Goal: Task Accomplishment & Management: Complete application form

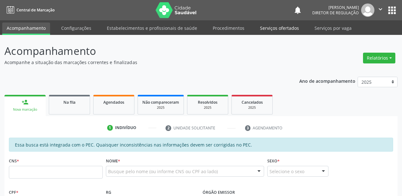
click at [280, 28] on link "Serviços ofertados" at bounding box center [280, 28] width 48 height 11
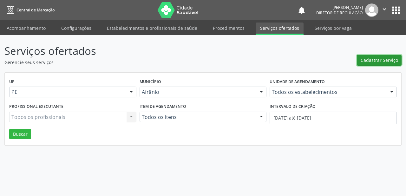
click at [372, 61] on span "Cadastrar Serviço" at bounding box center [379, 60] width 37 height 7
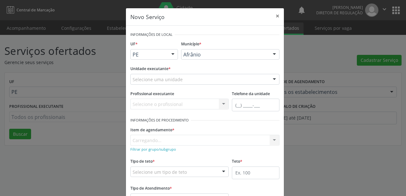
click at [185, 78] on div "Selecione uma unidade" at bounding box center [204, 79] width 149 height 11
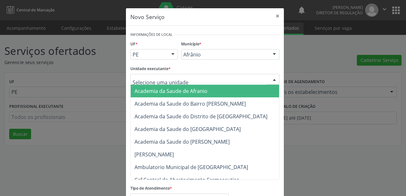
type input "C"
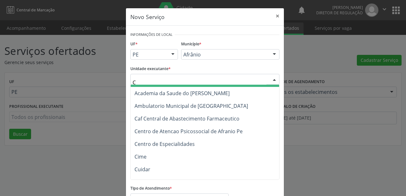
scroll to position [51, 0]
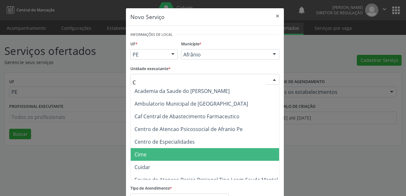
click at [188, 156] on span "Cime" at bounding box center [208, 154] width 155 height 13
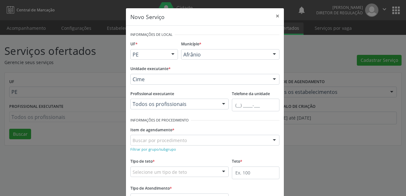
click at [207, 141] on div "Buscar por procedimento" at bounding box center [204, 140] width 149 height 11
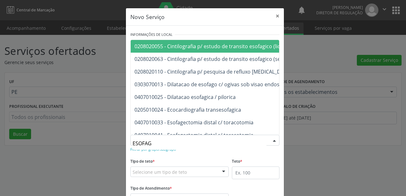
type input "ESOFAGO"
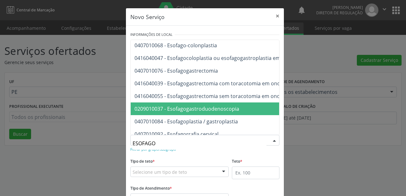
scroll to position [25, 0]
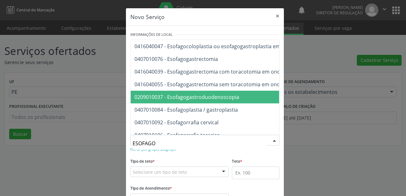
click at [234, 99] on span "0209010037 - Esofagogastroduodenoscopia" at bounding box center [186, 97] width 105 height 7
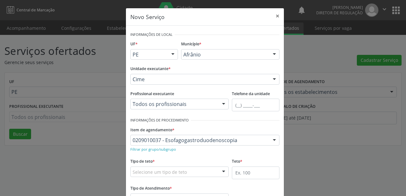
click at [199, 170] on div "Selecione um tipo de teto" at bounding box center [179, 171] width 98 height 11
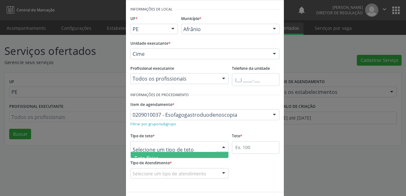
scroll to position [19, 0]
click at [198, 155] on span "Teto físico" at bounding box center [180, 151] width 98 height 13
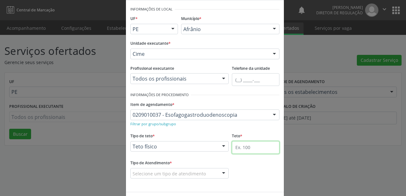
click at [243, 146] on input "text" at bounding box center [256, 147] width 48 height 13
type input "20"
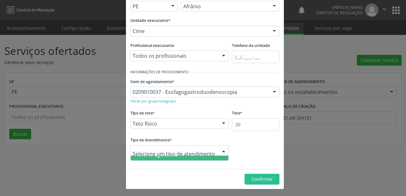
scroll to position [10, 0]
click at [221, 158] on span "Horário agendado" at bounding box center [180, 164] width 98 height 13
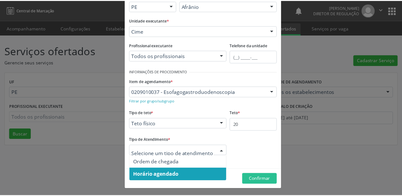
scroll to position [0, 0]
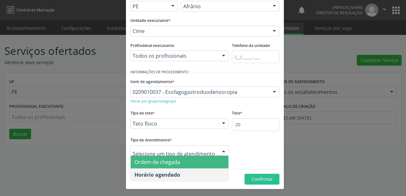
click at [206, 157] on span "Ordem de chegada" at bounding box center [180, 162] width 98 height 13
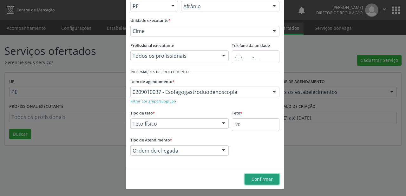
click at [255, 179] on span "Confirmar" at bounding box center [261, 179] width 21 height 6
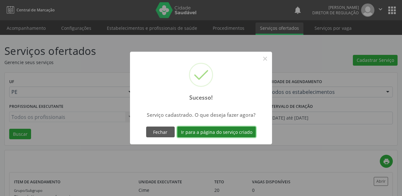
click at [236, 133] on button "Ir para a página do serviço criado" at bounding box center [216, 132] width 79 height 11
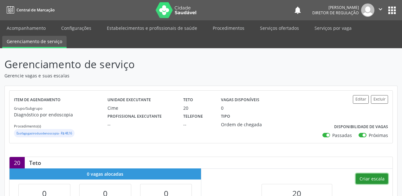
click at [372, 178] on button "Criar escala" at bounding box center [372, 178] width 32 height 11
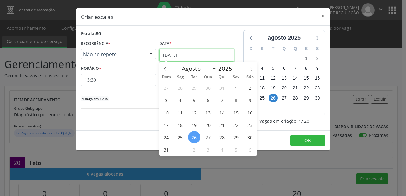
click at [200, 55] on input "[DATE]" at bounding box center [196, 55] width 75 height 13
click at [252, 70] on icon at bounding box center [251, 69] width 4 height 4
select select "8"
click at [250, 99] on span "13" at bounding box center [250, 100] width 12 height 12
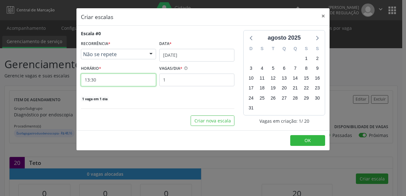
click at [123, 80] on input "13:30" at bounding box center [118, 80] width 75 height 13
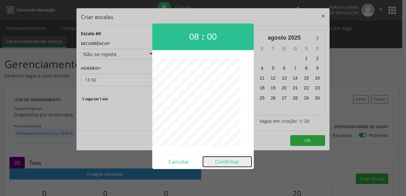
click at [230, 161] on button "Confirmar" at bounding box center [227, 162] width 49 height 10
type input "08:00"
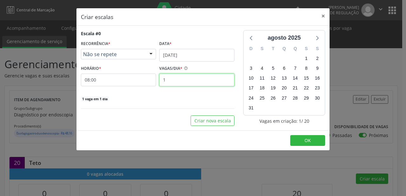
click at [170, 79] on input "1" at bounding box center [196, 80] width 75 height 13
type input "20"
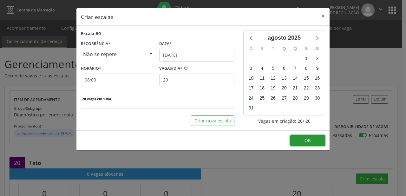
click at [310, 139] on span "OK" at bounding box center [307, 140] width 6 height 6
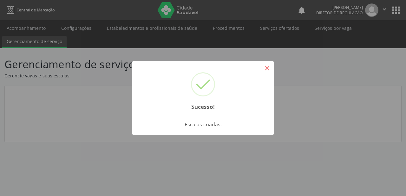
click at [266, 68] on button "×" at bounding box center [267, 68] width 11 height 11
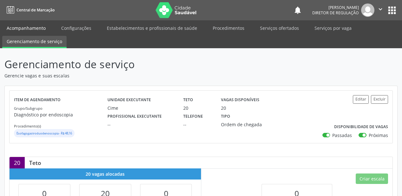
click at [34, 27] on link "Acompanhamento" at bounding box center [26, 28] width 48 height 11
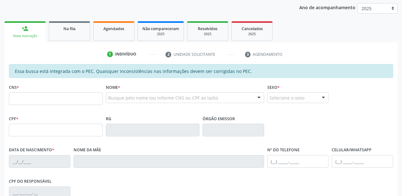
scroll to position [76, 0]
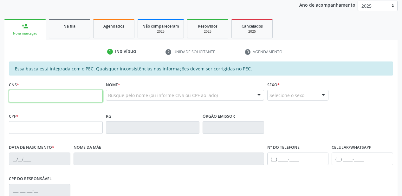
click at [93, 95] on input "text" at bounding box center [56, 96] width 94 height 13
type input "705 2064 9820 9570"
type input "2[DATE]"
type input "[PERSON_NAME] da Purificacao"
type input "[PHONE_NUMBER]"
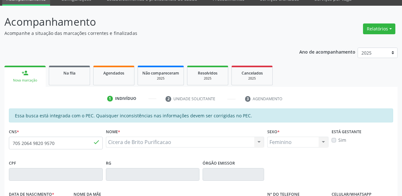
scroll to position [14, 0]
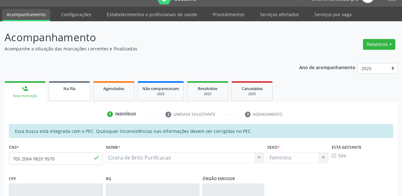
click at [64, 92] on link "Na fila" at bounding box center [69, 91] width 41 height 20
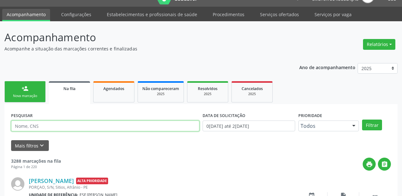
click at [64, 124] on input "text" at bounding box center [105, 126] width 188 height 11
type input "705206498209570"
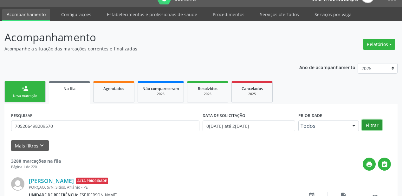
click at [377, 123] on button "Filtrar" at bounding box center [372, 125] width 20 height 11
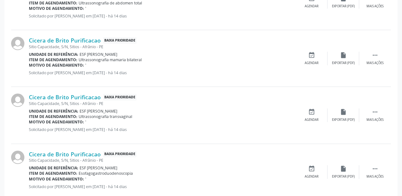
scroll to position [231, 0]
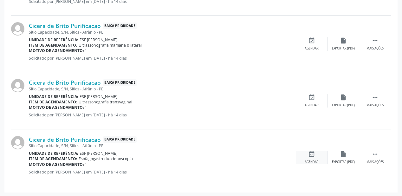
click at [311, 153] on icon "event_available" at bounding box center [311, 154] width 7 height 7
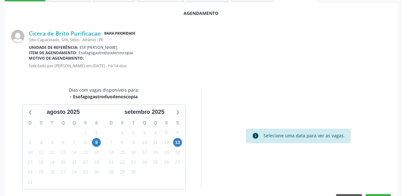
scroll to position [127, 0]
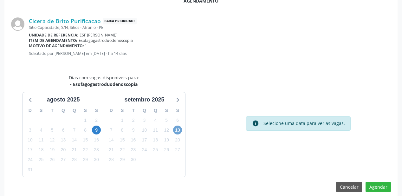
click at [179, 130] on span "13" at bounding box center [177, 130] width 9 height 9
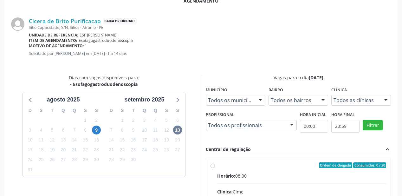
click at [254, 164] on div "Ordem de chegada Consumidos: 0 / 20" at bounding box center [301, 165] width 169 height 6
click at [215, 164] on input "Ordem de chegada Consumidos: 0 / 20 Horário: 08:00 Clínica: Cime Rede: -- Ender…" at bounding box center [213, 165] width 4 height 6
radio input "true"
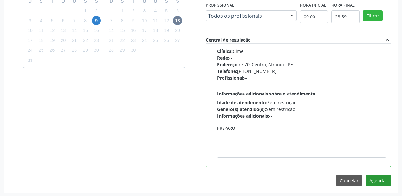
scroll to position [237, 0]
click at [382, 180] on button "Agendar" at bounding box center [378, 180] width 25 height 11
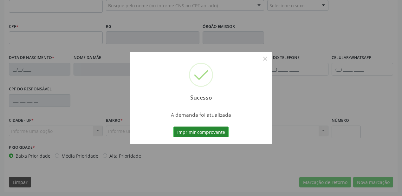
click at [223, 133] on button "Imprimir comprovante" at bounding box center [200, 132] width 55 height 11
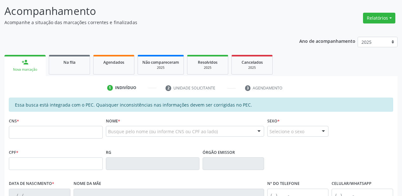
scroll to position [39, 0]
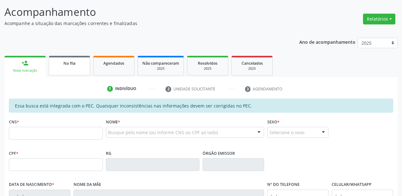
click at [78, 65] on div "Na fila" at bounding box center [70, 63] width 32 height 7
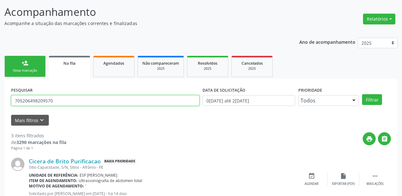
click at [58, 101] on input "705206498209570" at bounding box center [105, 100] width 188 height 11
type input "7"
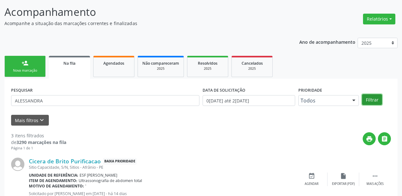
click at [371, 104] on button "Filtrar" at bounding box center [372, 99] width 20 height 11
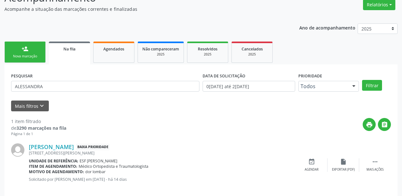
scroll to position [61, 0]
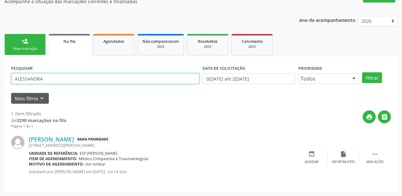
click at [49, 77] on input "ALESSANDRA" at bounding box center [105, 78] width 188 height 11
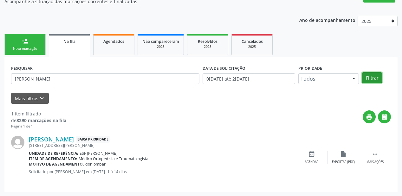
click at [373, 76] on button "Filtrar" at bounding box center [372, 77] width 20 height 11
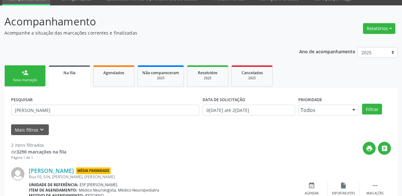
scroll to position [76, 0]
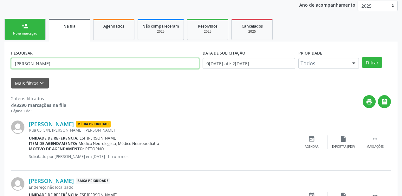
click at [52, 59] on input "[PERSON_NAME]" at bounding box center [105, 63] width 188 height 11
type input "A"
type input "700004046059901"
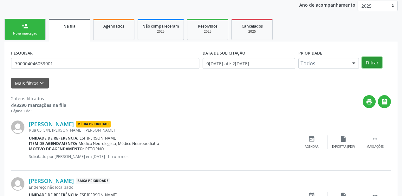
click at [375, 60] on button "Filtrar" at bounding box center [372, 62] width 20 height 11
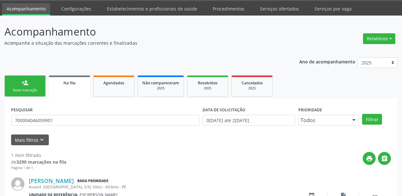
scroll to position [61, 0]
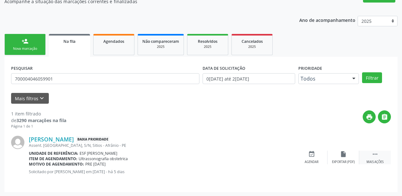
click at [374, 151] on icon "" at bounding box center [375, 154] width 7 height 7
click at [215, 154] on icon "event_available" at bounding box center [216, 154] width 7 height 7
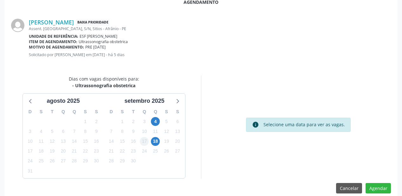
scroll to position [127, 0]
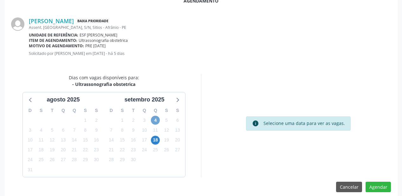
click at [155, 123] on span "4" at bounding box center [155, 120] width 9 height 9
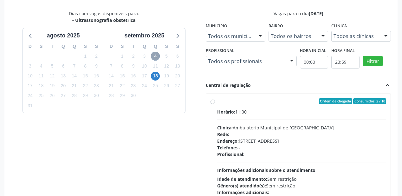
scroll to position [203, 0]
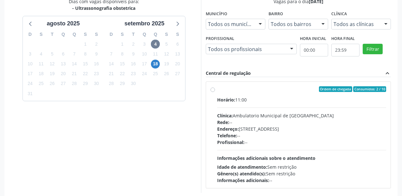
click at [280, 131] on div "Endereço: [STREET_ADDRESS]" at bounding box center [301, 129] width 169 height 7
click at [215, 92] on input "Ordem de chegada Consumidos: 2 / 10 Horário: 11:00 Clínica: Ambulatorio Municip…" at bounding box center [213, 89] width 4 height 6
radio input "true"
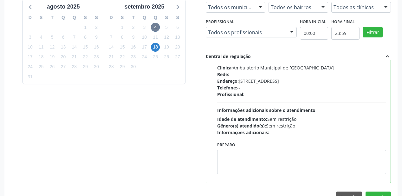
scroll to position [237, 0]
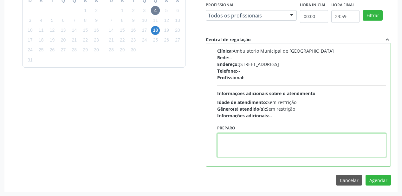
click at [244, 149] on textarea at bounding box center [301, 145] width 169 height 24
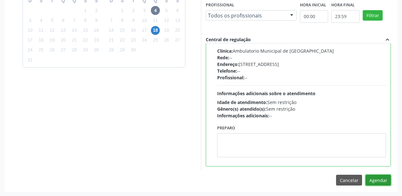
click at [379, 179] on button "Agendar" at bounding box center [378, 180] width 25 height 11
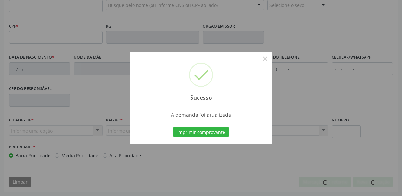
scroll to position [166, 0]
click at [199, 130] on button "Imprimir comprovante" at bounding box center [200, 132] width 55 height 11
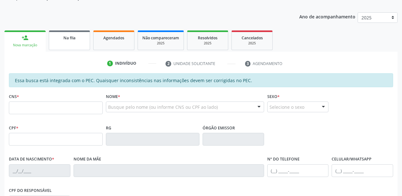
click at [76, 43] on link "Na fila" at bounding box center [69, 40] width 41 height 20
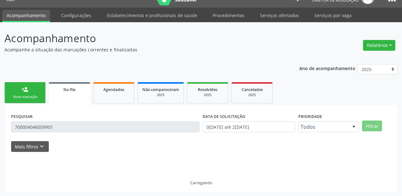
scroll to position [0, 0]
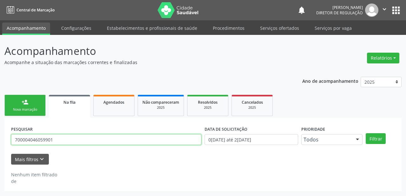
click at [58, 139] on input "700004046059901" at bounding box center [106, 139] width 190 height 11
type input "7"
type input "704806572895246"
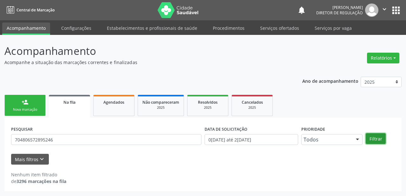
click at [369, 140] on button "Filtrar" at bounding box center [376, 138] width 20 height 11
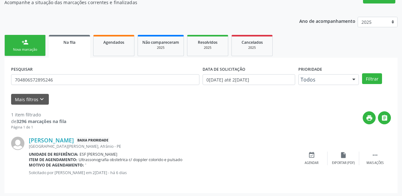
scroll to position [61, 0]
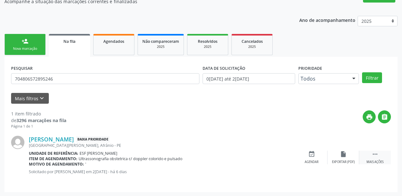
click at [374, 155] on icon "" at bounding box center [375, 154] width 7 height 7
click at [223, 158] on div "event_available Agendar" at bounding box center [217, 158] width 32 height 14
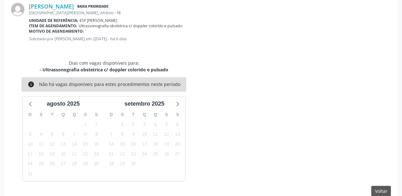
scroll to position [152, 0]
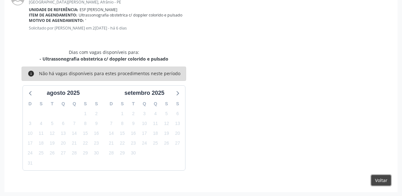
click at [381, 179] on button "Voltar" at bounding box center [381, 180] width 20 height 11
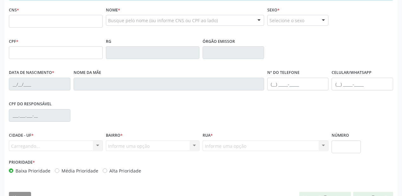
click at [377, 180] on div "Essa busca está integrada com o PEC. Quaisquer inconsistências nas informações …" at bounding box center [200, 97] width 393 height 220
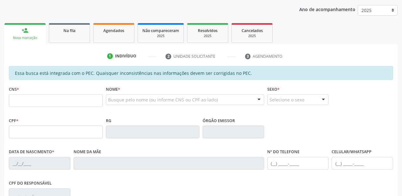
scroll to position [64, 0]
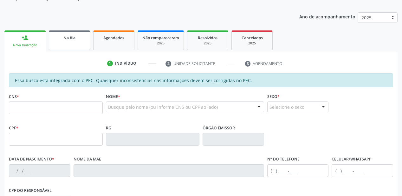
click at [51, 39] on link "Na fila" at bounding box center [69, 40] width 41 height 20
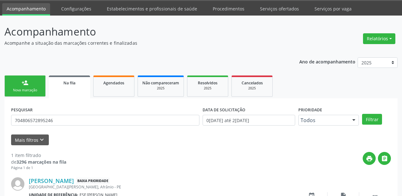
scroll to position [61, 0]
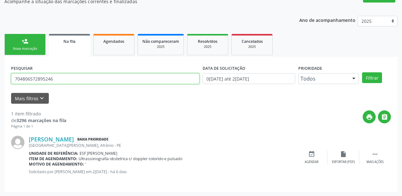
click at [52, 76] on input "704806572895246" at bounding box center [105, 78] width 188 height 11
type input "7"
type input "705006280776951"
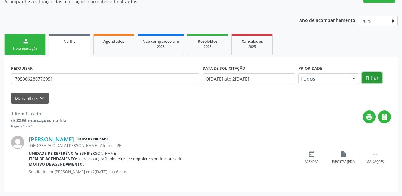
click at [371, 77] on button "Filtrar" at bounding box center [372, 77] width 20 height 11
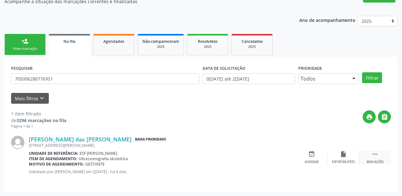
click at [371, 153] on div " Mais ações" at bounding box center [375, 158] width 32 height 14
click at [213, 156] on icon "event_available" at bounding box center [216, 154] width 7 height 7
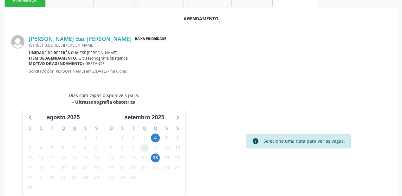
scroll to position [119, 0]
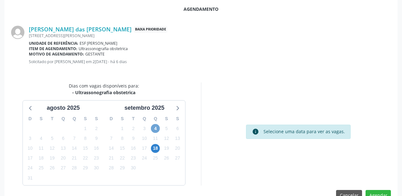
click at [154, 130] on span "4" at bounding box center [155, 128] width 9 height 9
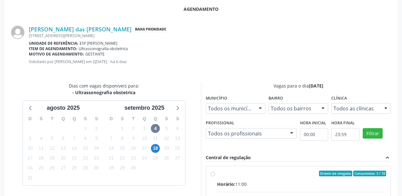
click at [279, 173] on div "Ordem de chegada Consumidos: 3 / 10" at bounding box center [301, 174] width 169 height 6
click at [215, 173] on input "Ordem de chegada Consumidos: 3 / 10 Horário: 11:00 Clínica: Ambulatorio Municip…" at bounding box center [213, 174] width 4 height 6
radio input "true"
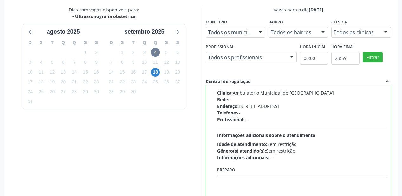
scroll to position [237, 0]
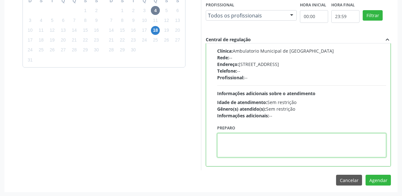
click at [247, 142] on textarea at bounding box center [301, 145] width 169 height 24
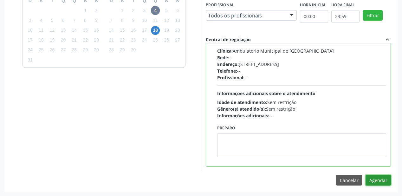
click at [373, 181] on button "Agendar" at bounding box center [378, 180] width 25 height 11
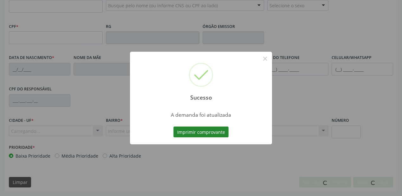
click at [207, 133] on button "Imprimir comprovante" at bounding box center [200, 132] width 55 height 11
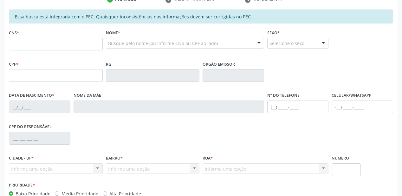
scroll to position [64, 0]
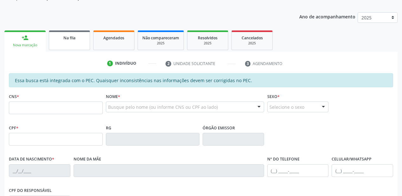
click at [79, 41] on link "Na fila" at bounding box center [69, 40] width 41 height 20
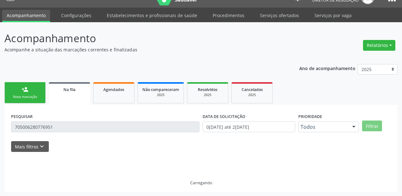
scroll to position [0, 0]
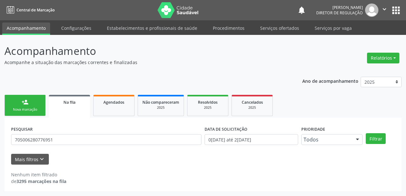
click at [58, 129] on div "PESQUISAR 705006280776951" at bounding box center [106, 136] width 193 height 25
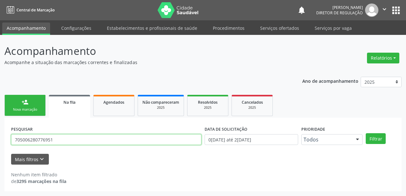
click at [59, 137] on input "705006280776951" at bounding box center [106, 139] width 190 height 11
type input "7"
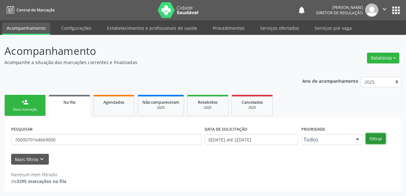
click at [375, 136] on button "Filtrar" at bounding box center [376, 138] width 20 height 11
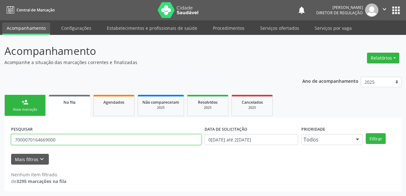
click at [72, 141] on input "7000070164669000" at bounding box center [106, 139] width 190 height 11
type input "7"
type input "700007016466900"
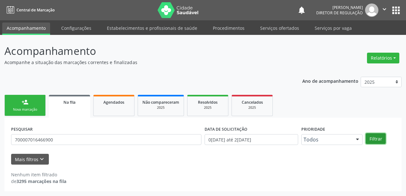
click at [372, 137] on button "Filtrar" at bounding box center [376, 138] width 20 height 11
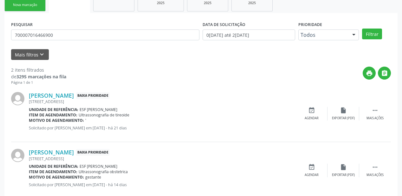
scroll to position [118, 0]
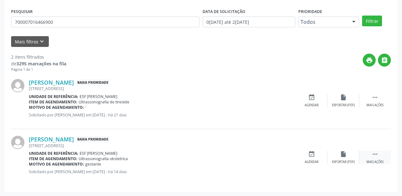
click at [373, 153] on icon "" at bounding box center [375, 154] width 7 height 7
click at [225, 153] on div "event_available Agendar" at bounding box center [217, 158] width 32 height 14
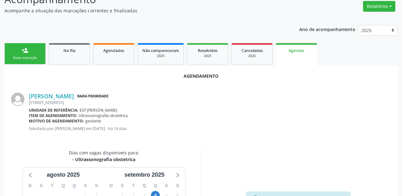
scroll to position [127, 0]
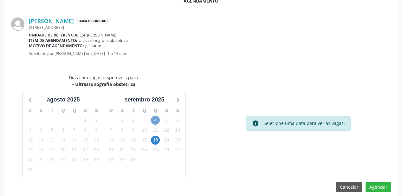
click at [155, 119] on span "4" at bounding box center [155, 120] width 9 height 9
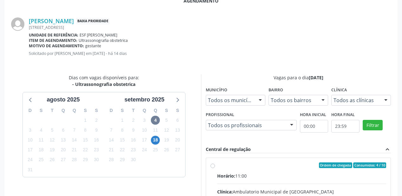
click at [215, 168] on input "Ordem de chegada Consumidos: 4 / 10 Horário: 11:00 Clínica: Ambulatorio Municip…" at bounding box center [213, 165] width 4 height 6
radio input "true"
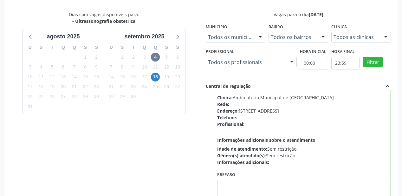
scroll to position [237, 0]
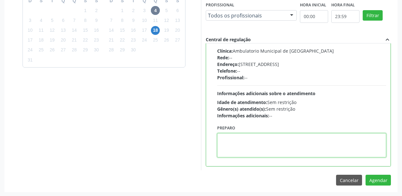
click at [248, 151] on textarea at bounding box center [301, 145] width 169 height 24
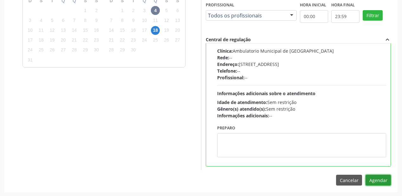
click at [372, 180] on button "Agendar" at bounding box center [378, 180] width 25 height 11
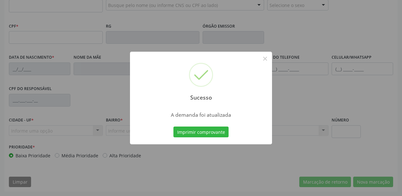
scroll to position [166, 0]
click at [199, 136] on button "Imprimir comprovante" at bounding box center [200, 132] width 55 height 11
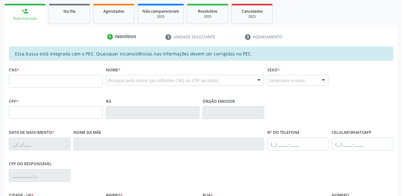
scroll to position [90, 0]
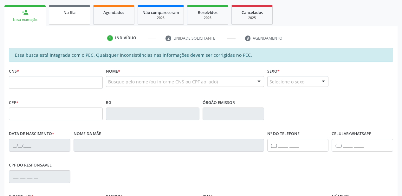
click at [79, 14] on div "Na fila" at bounding box center [70, 12] width 32 height 7
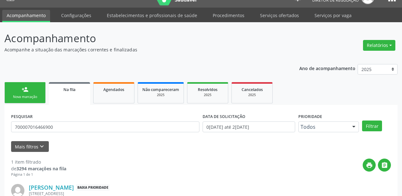
scroll to position [61, 0]
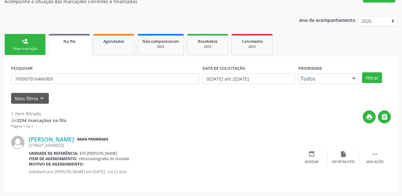
click at [62, 83] on div "PESQUISAR 700007016466900" at bounding box center [106, 75] width 192 height 25
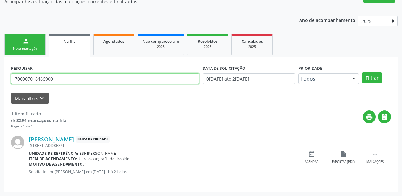
click at [67, 81] on input "700007016466900" at bounding box center [105, 78] width 188 height 11
type input "7"
type input "700904908462697"
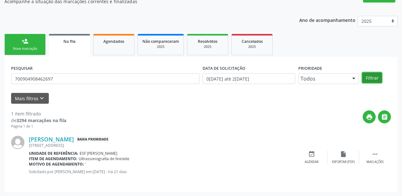
click at [372, 80] on button "Filtrar" at bounding box center [372, 77] width 20 height 11
click at [376, 152] on icon "" at bounding box center [375, 154] width 7 height 7
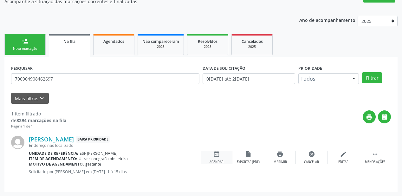
click at [221, 157] on div "event_available Agendar" at bounding box center [217, 158] width 32 height 14
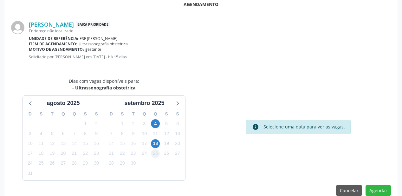
scroll to position [134, 0]
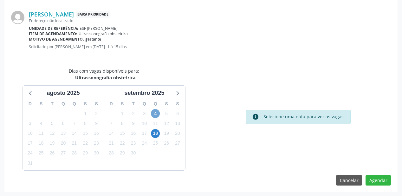
click at [156, 115] on span "4" at bounding box center [155, 113] width 9 height 9
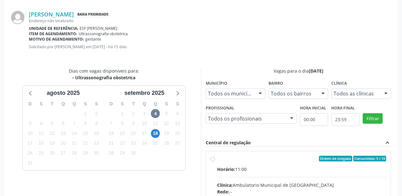
click at [215, 161] on input "Ordem de chegada Consumidos: 5 / 10 Horário: 11:00 Clínica: Ambulatorio Municip…" at bounding box center [213, 159] width 4 height 6
radio input "true"
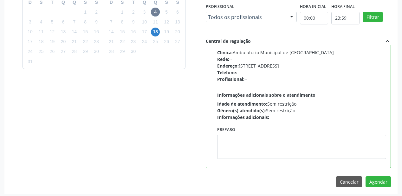
scroll to position [237, 0]
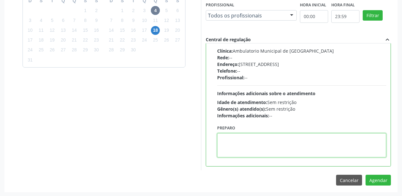
click at [290, 147] on textarea at bounding box center [301, 145] width 169 height 24
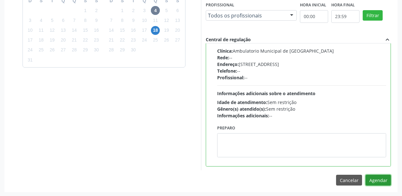
click at [370, 177] on button "Agendar" at bounding box center [378, 180] width 25 height 11
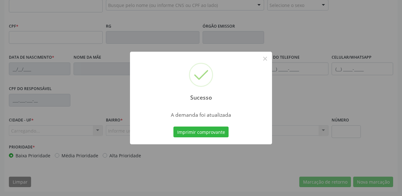
scroll to position [166, 0]
click at [204, 124] on div "Sucesso × A demanda foi atualizada Imprimir comprovante Cancel" at bounding box center [201, 98] width 142 height 93
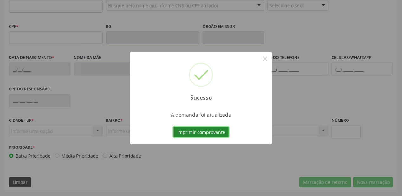
click at [203, 127] on button "Imprimir comprovante" at bounding box center [200, 132] width 55 height 11
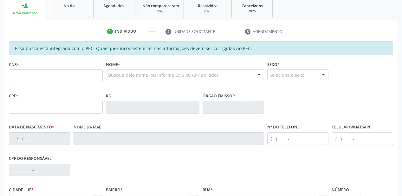
scroll to position [90, 0]
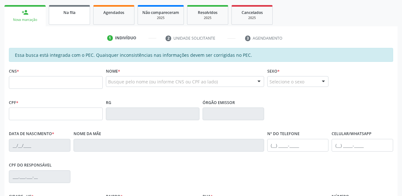
click at [76, 10] on div "Na fila" at bounding box center [70, 12] width 32 height 7
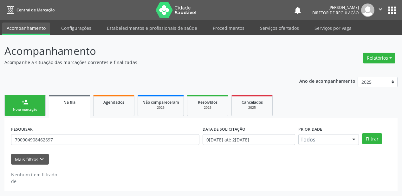
scroll to position [0, 0]
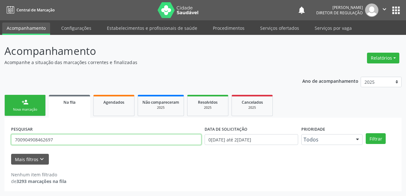
click at [61, 141] on input "700904908462697" at bounding box center [106, 139] width 190 height 11
type input "7"
type input "GIRLAINE"
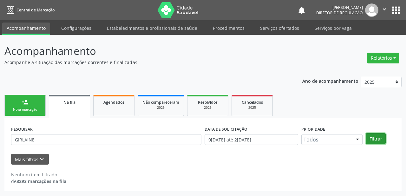
click at [375, 140] on button "Filtrar" at bounding box center [376, 138] width 20 height 11
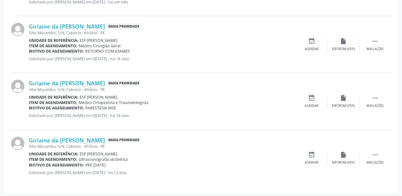
scroll to position [231, 0]
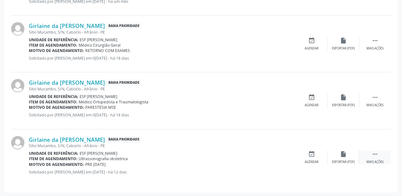
click at [379, 155] on div " Mais ações" at bounding box center [375, 158] width 32 height 14
click at [218, 156] on icon "event_available" at bounding box center [216, 154] width 7 height 7
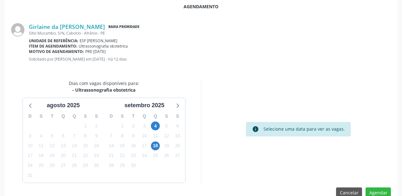
scroll to position [127, 0]
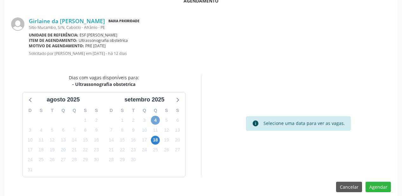
click at [154, 121] on span "4" at bounding box center [155, 120] width 9 height 9
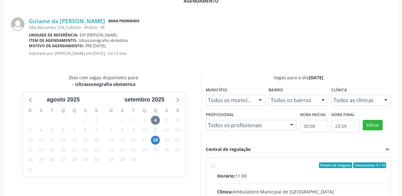
radio input "true"
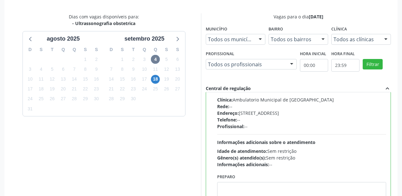
scroll to position [237, 0]
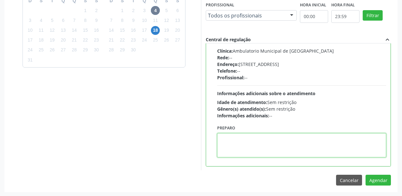
click at [247, 150] on textarea at bounding box center [301, 145] width 169 height 24
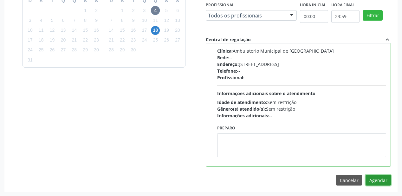
click at [378, 181] on button "Agendar" at bounding box center [378, 180] width 25 height 11
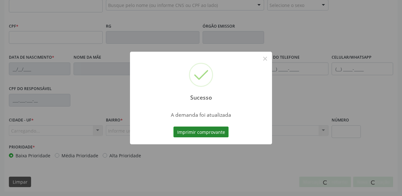
scroll to position [166, 0]
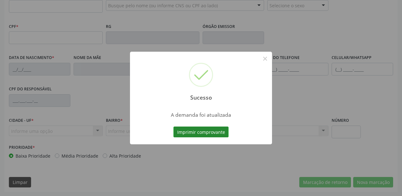
click at [210, 135] on button "Imprimir comprovante" at bounding box center [200, 132] width 55 height 11
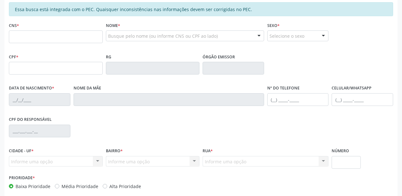
scroll to position [64, 0]
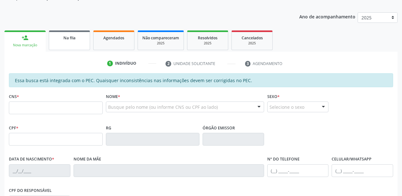
click at [74, 46] on link "Na fila" at bounding box center [69, 40] width 41 height 20
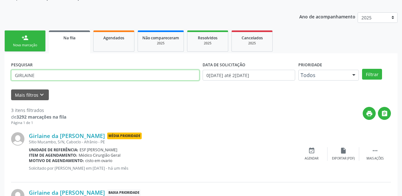
click at [40, 79] on input "GIRLAINE" at bounding box center [105, 75] width 188 height 11
type input "G"
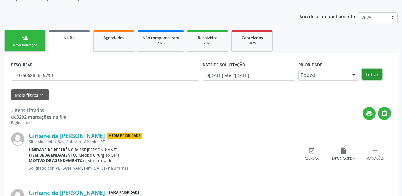
click at [369, 74] on button "Filtrar" at bounding box center [372, 74] width 20 height 11
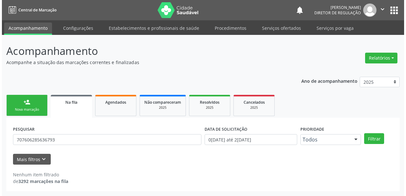
scroll to position [0, 0]
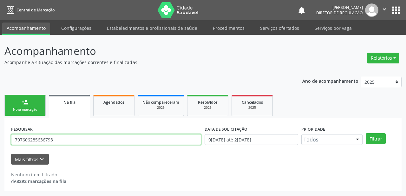
click at [60, 137] on input "707606285636793" at bounding box center [106, 139] width 190 height 11
type input "7"
type input "707606385636793"
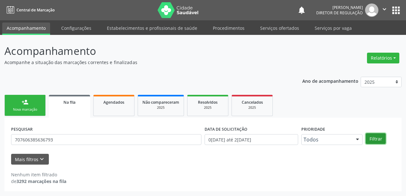
click at [372, 140] on button "Filtrar" at bounding box center [376, 138] width 20 height 11
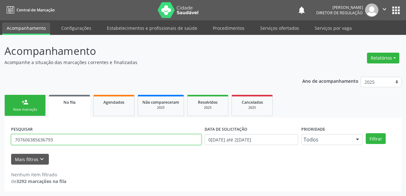
drag, startPoint x: 56, startPoint y: 140, endPoint x: 4, endPoint y: 140, distance: 51.4
click at [4, 140] on div "PESQUISAR 707606385636793 DATA DE SOLICITAÇÃO [DATE] até [DATE] Prioridade Todo…" at bounding box center [202, 155] width 397 height 74
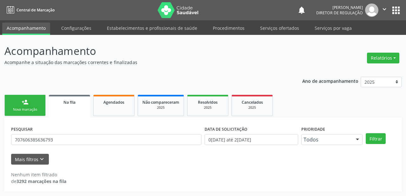
click at [30, 27] on link "Acompanhamento" at bounding box center [26, 29] width 48 height 12
click at [394, 10] on button "apps" at bounding box center [395, 10] width 11 height 11
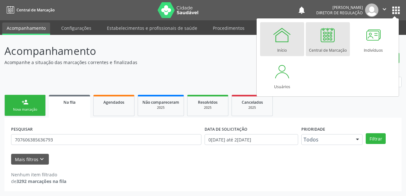
click at [284, 46] on div "Início" at bounding box center [282, 48] width 10 height 9
